Goal: Task Accomplishment & Management: Manage account settings

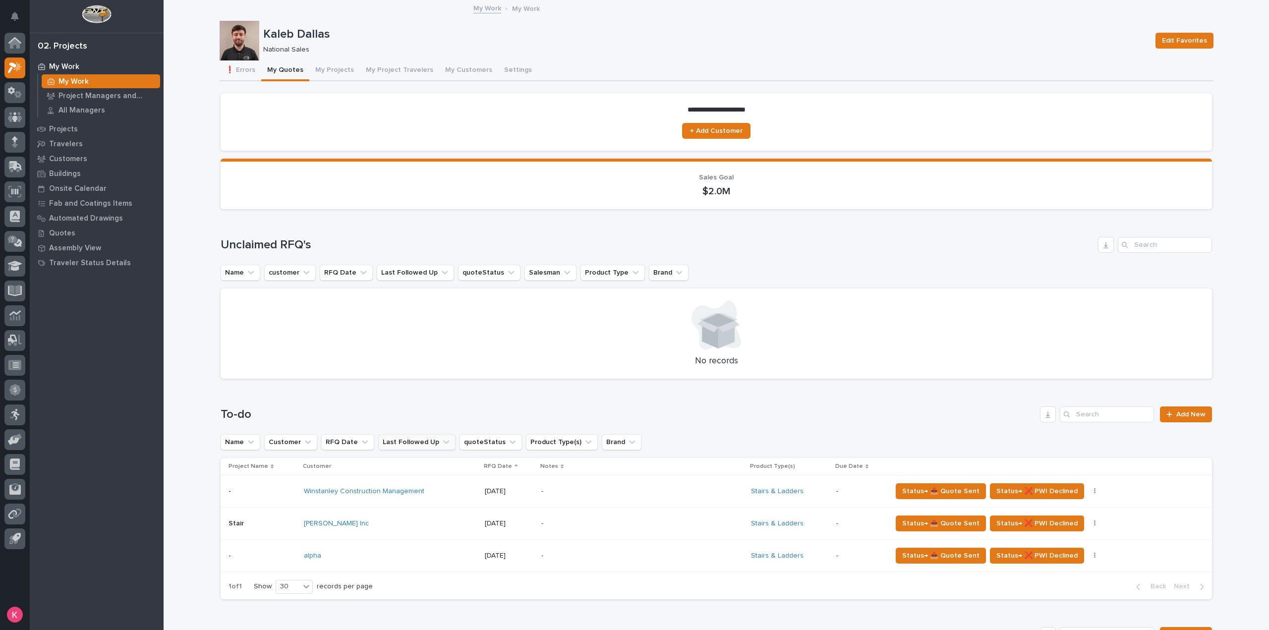
scroll to position [198, 0]
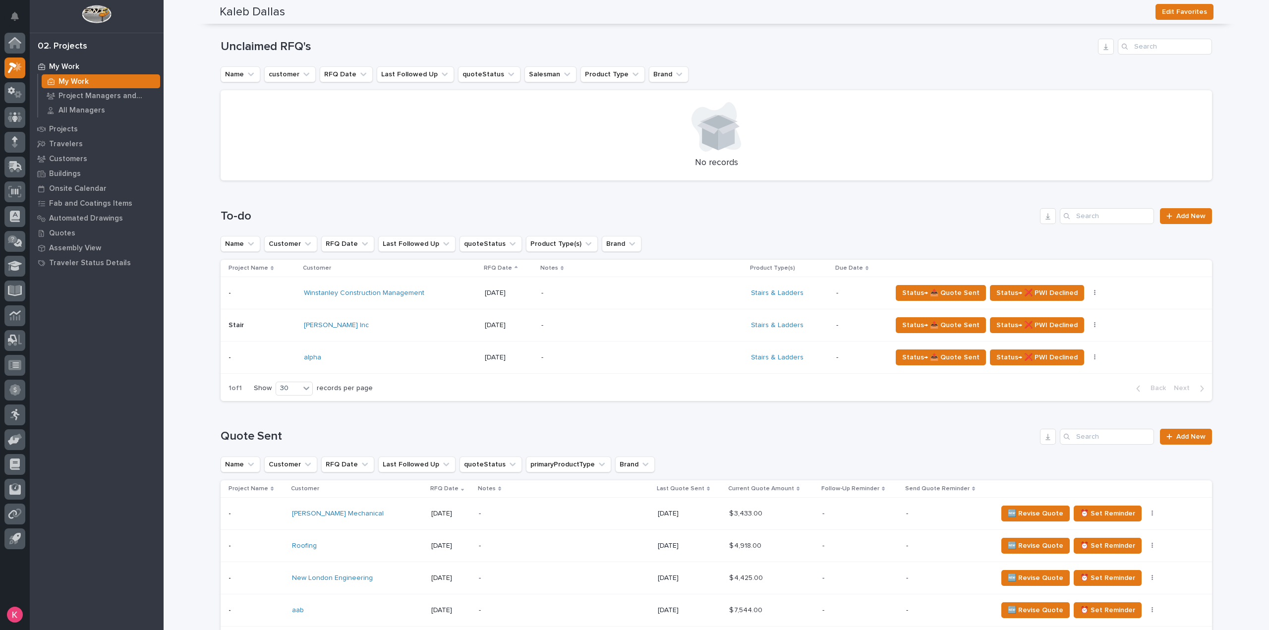
click at [601, 359] on p "-" at bounding box center [627, 357] width 173 height 8
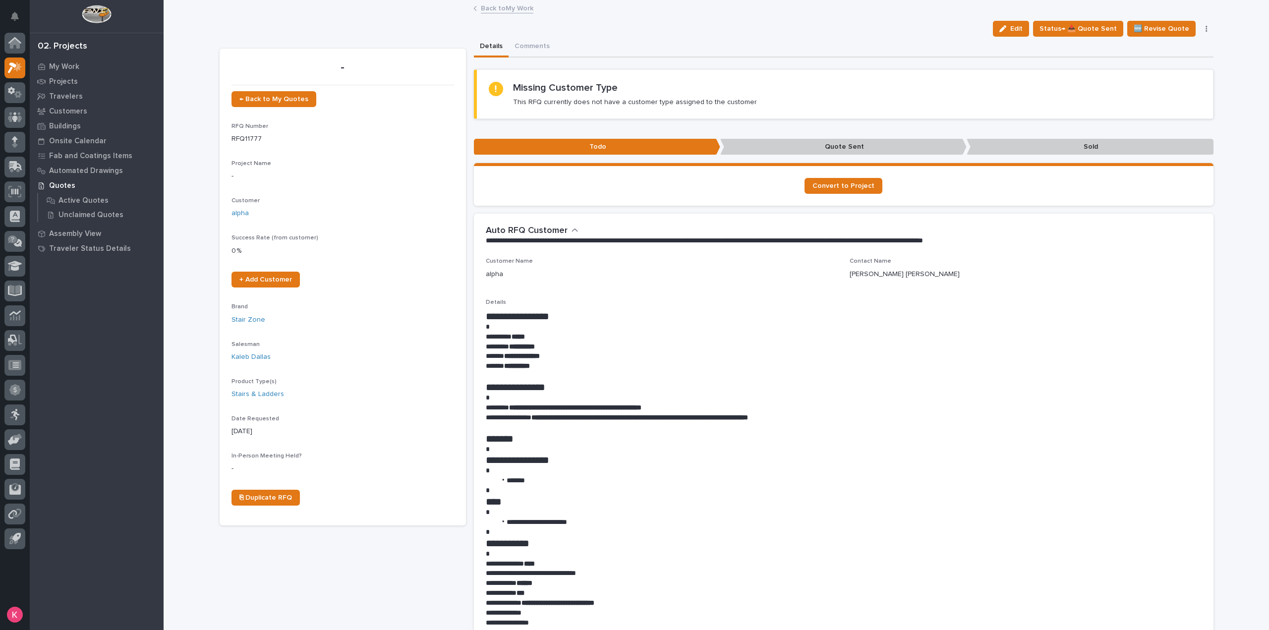
click at [497, 10] on link "Back to My Work" at bounding box center [507, 7] width 53 height 11
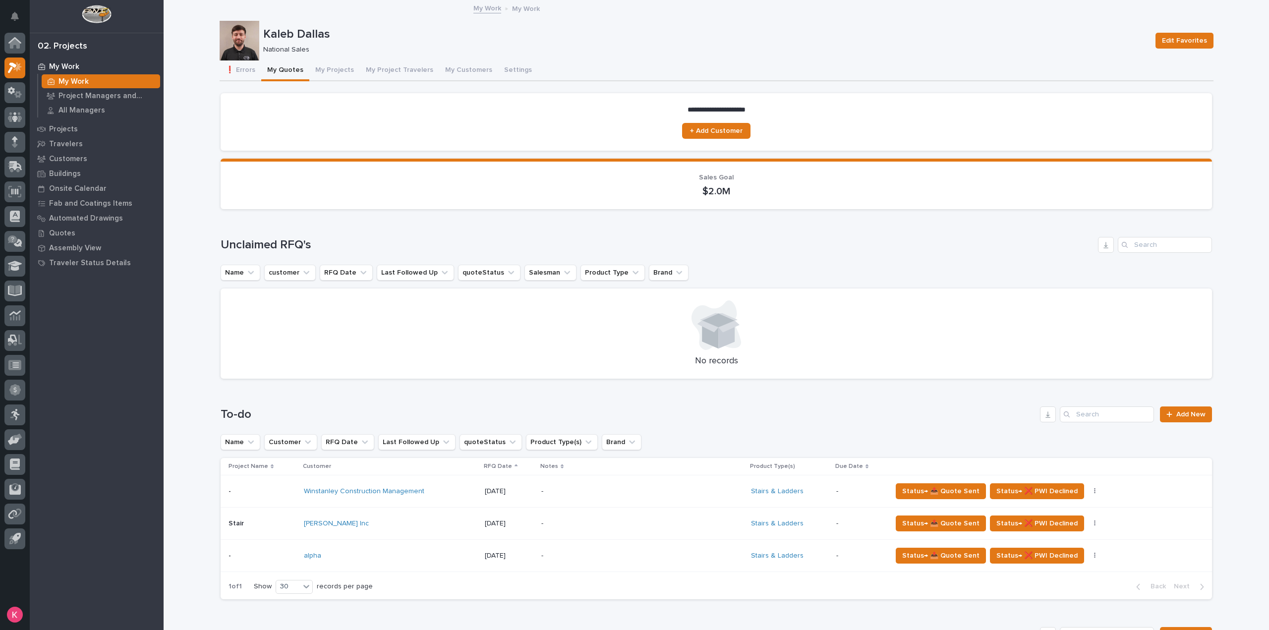
scroll to position [297, 0]
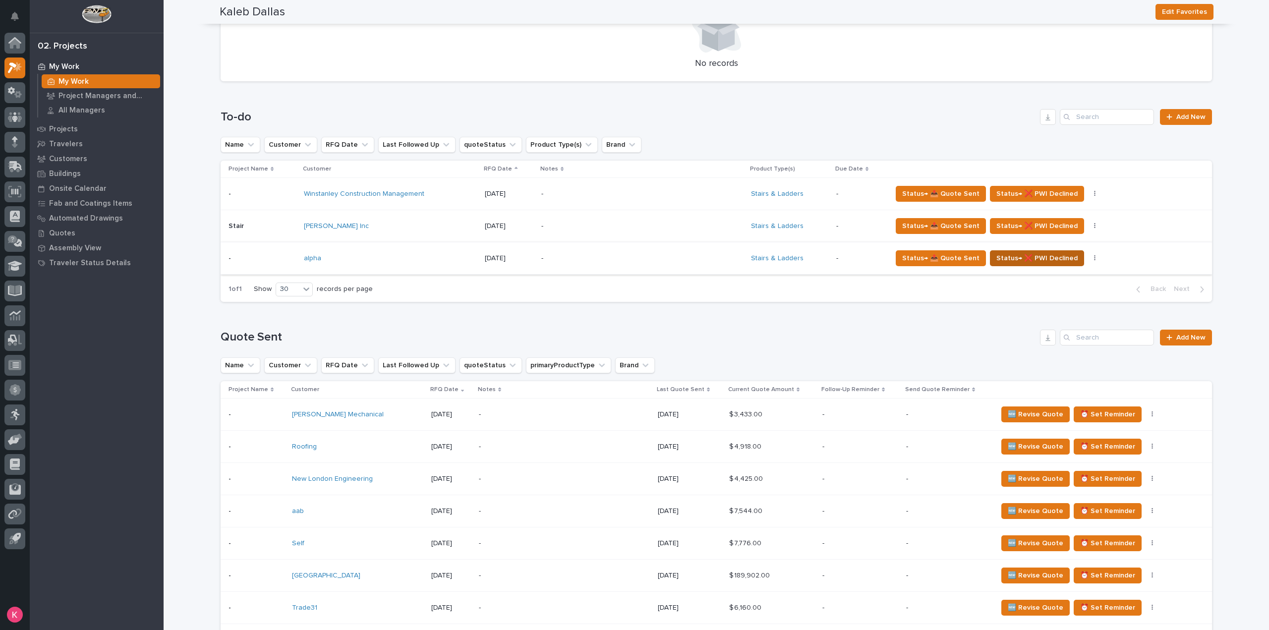
click at [1056, 261] on span "Status→ ❌ PWI Declined" at bounding box center [1036, 258] width 81 height 12
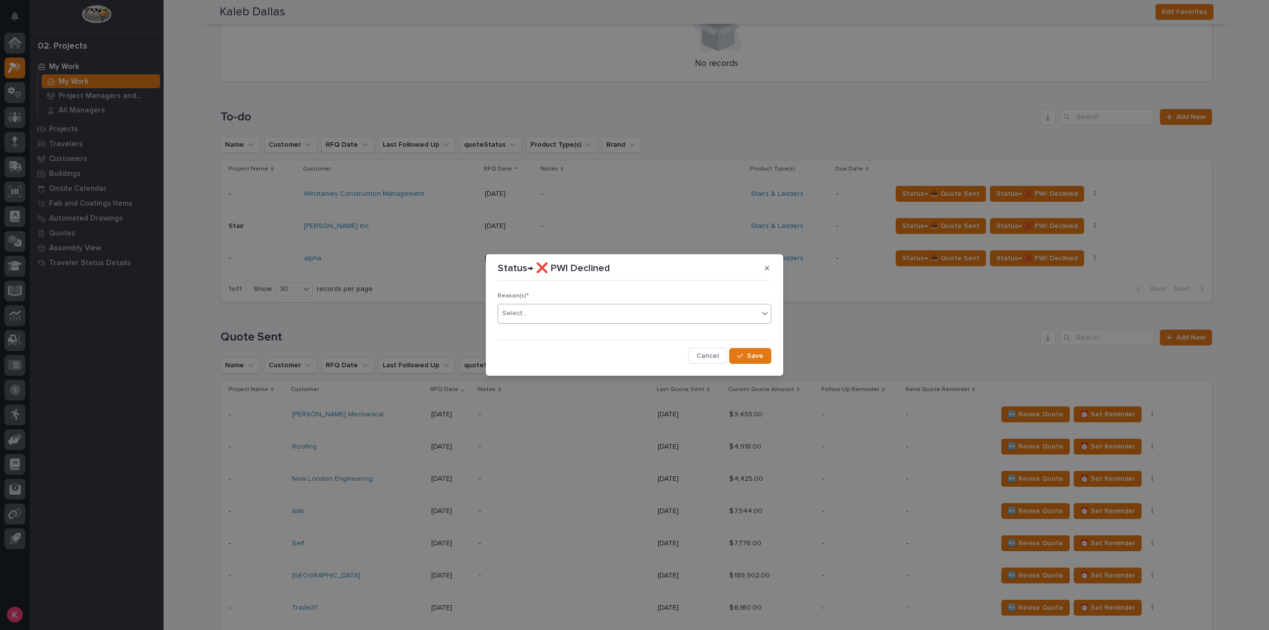
click at [614, 310] on div "Select..." at bounding box center [628, 313] width 260 height 16
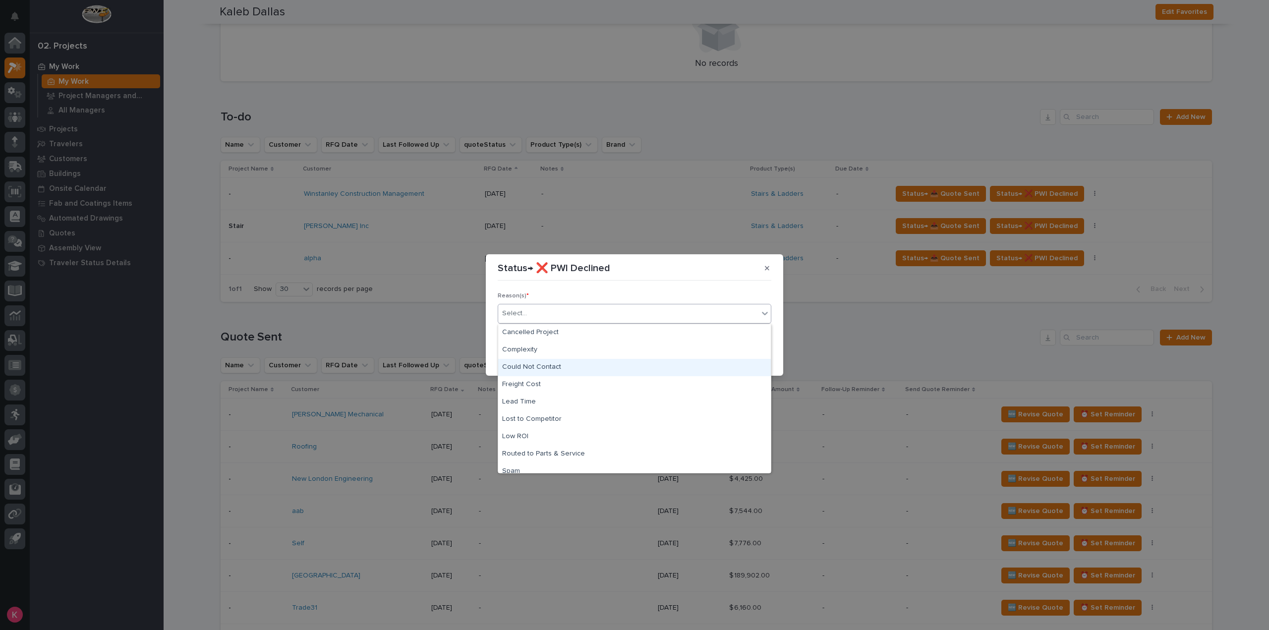
click at [577, 368] on div "Could Not Contact" at bounding box center [634, 367] width 273 height 17
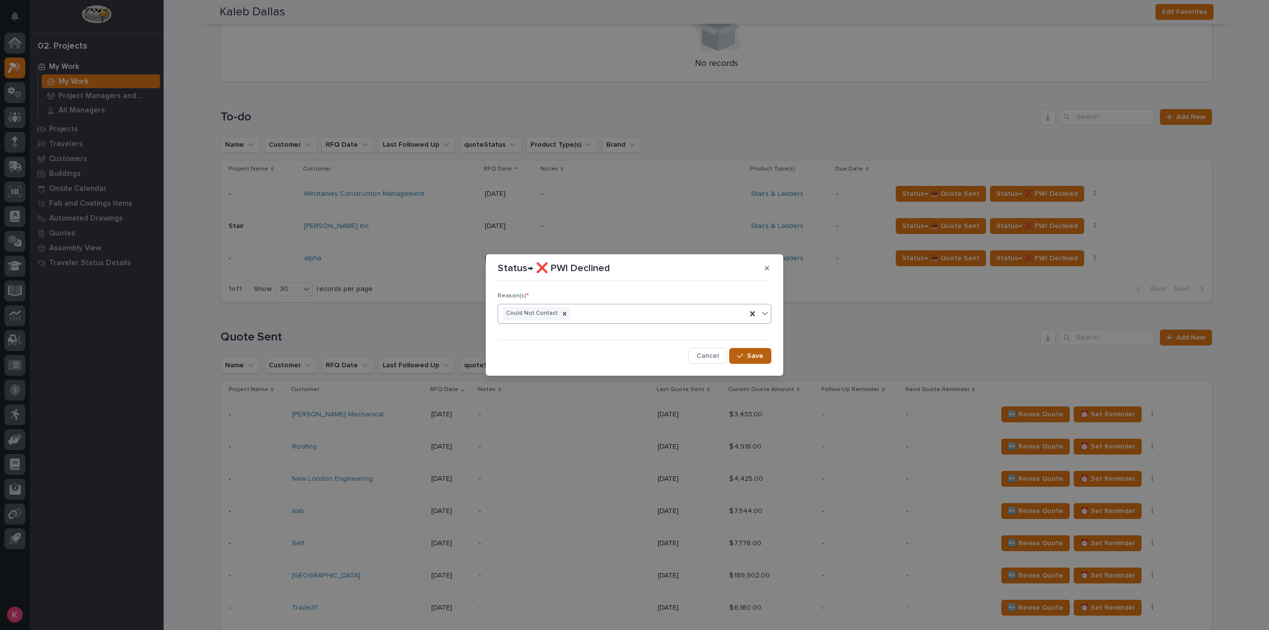
click at [767, 361] on button "Save" at bounding box center [750, 356] width 42 height 16
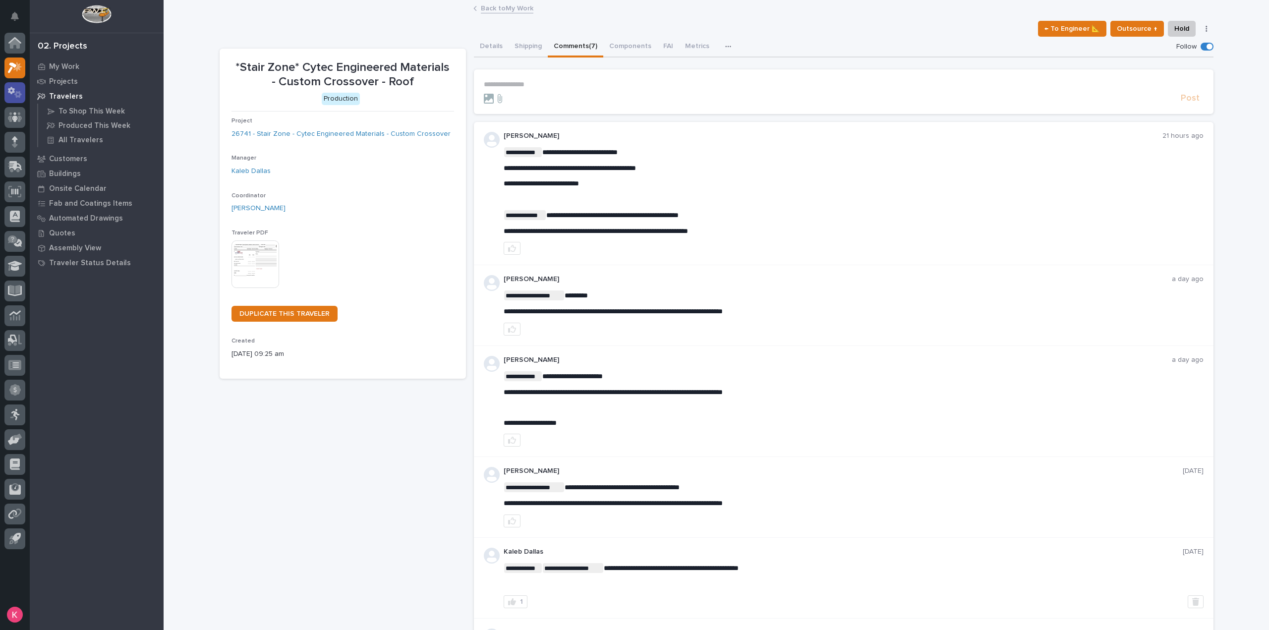
click at [16, 92] on icon at bounding box center [17, 94] width 7 height 7
